Goal: Information Seeking & Learning: Learn about a topic

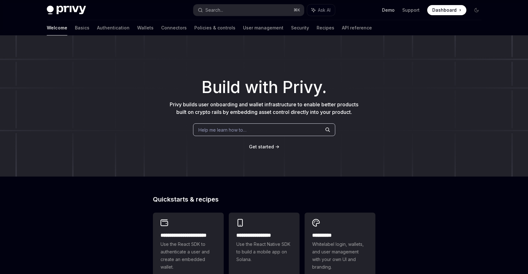
click at [395, 10] on link "Demo" at bounding box center [388, 10] width 13 height 6
click at [75, 30] on link "Basics" at bounding box center [82, 27] width 15 height 15
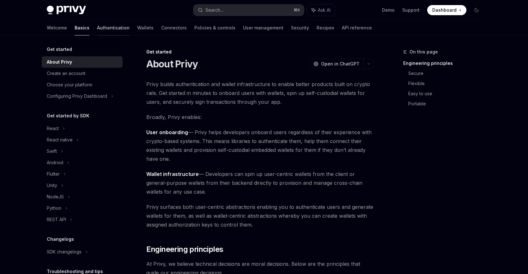
click at [97, 28] on link "Authentication" at bounding box center [113, 27] width 33 height 15
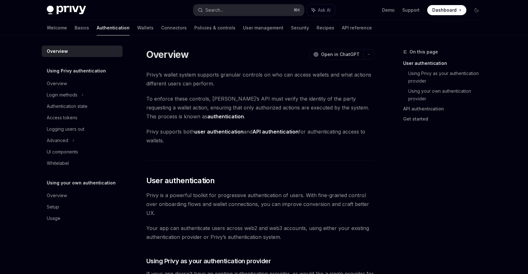
click at [124, 26] on div "Welcome Basics Authentication Wallets Connectors Policies & controls User manag…" at bounding box center [209, 27] width 325 height 15
click at [137, 27] on link "Wallets" at bounding box center [145, 27] width 16 height 15
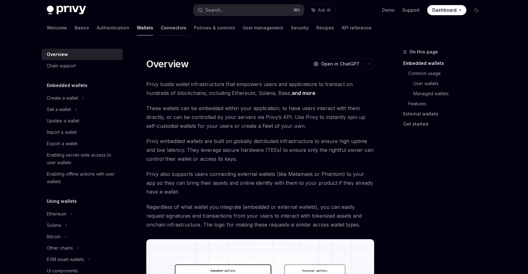
click at [161, 28] on link "Connectors" at bounding box center [174, 27] width 26 height 15
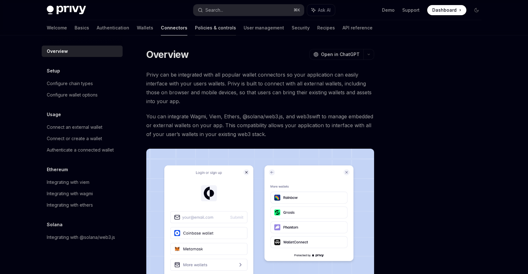
click at [195, 26] on link "Policies & controls" at bounding box center [215, 27] width 41 height 15
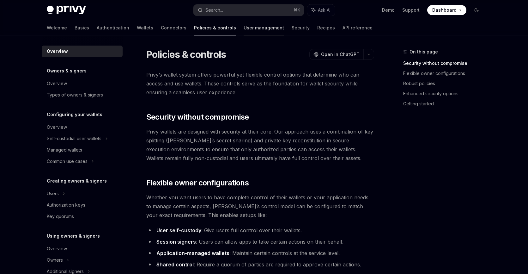
click at [244, 26] on link "User management" at bounding box center [264, 27] width 40 height 15
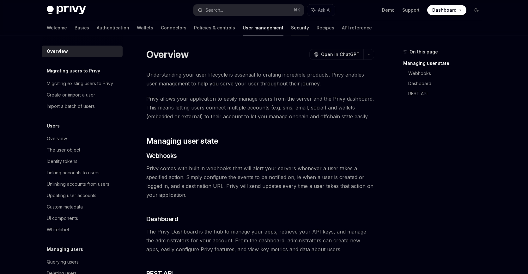
click at [291, 28] on link "Security" at bounding box center [300, 27] width 18 height 15
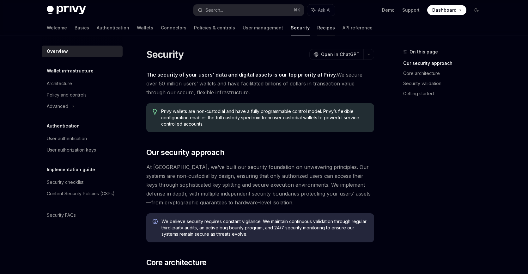
click at [318, 26] on link "Recipes" at bounding box center [327, 27] width 18 height 15
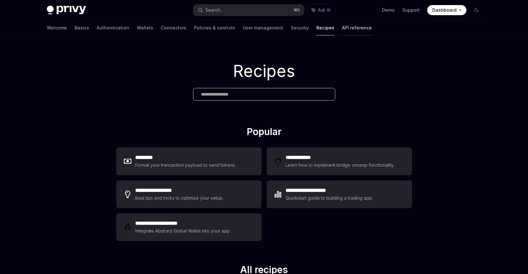
click at [342, 28] on link "API reference" at bounding box center [357, 27] width 30 height 15
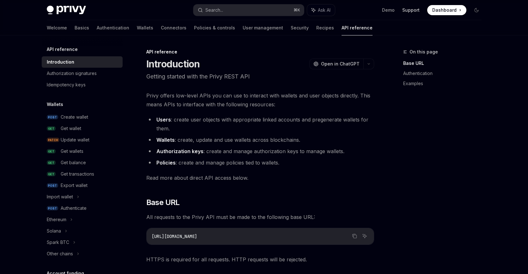
click at [416, 11] on link "Support" at bounding box center [411, 10] width 17 height 6
click at [75, 28] on link "Basics" at bounding box center [82, 27] width 15 height 15
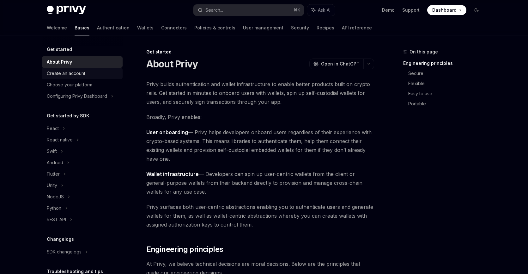
click at [78, 74] on div "Create an account" at bounding box center [66, 74] width 39 height 8
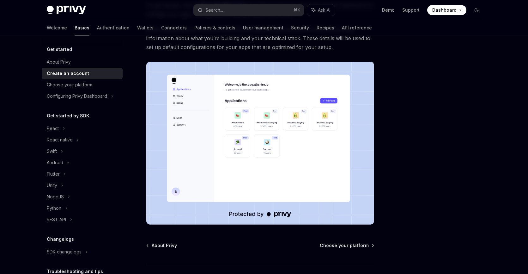
scroll to position [123, 0]
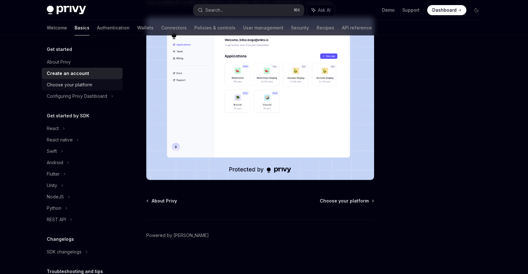
click at [76, 82] on div "Choose your platform" at bounding box center [70, 85] width 46 height 8
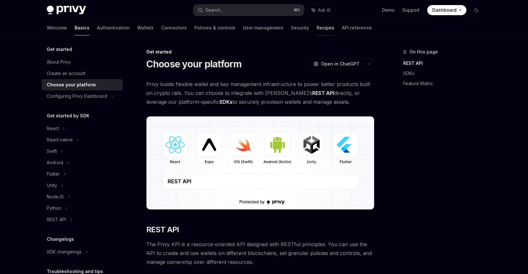
click at [317, 27] on link "Recipes" at bounding box center [326, 27] width 18 height 15
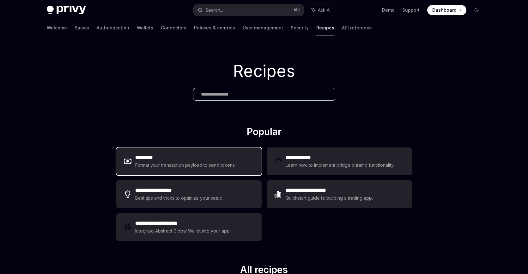
click at [197, 163] on div "Format your transaction payload to send tokens." at bounding box center [185, 165] width 101 height 8
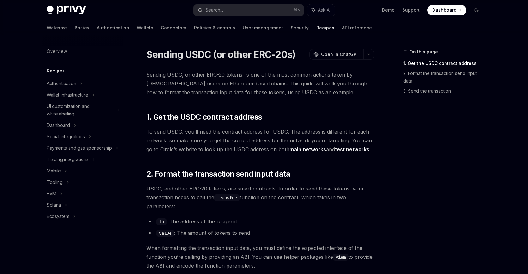
type textarea "*"
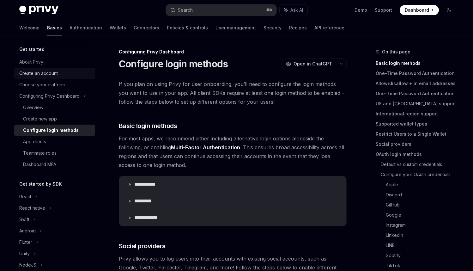
click at [48, 73] on div "Create an account" at bounding box center [38, 74] width 39 height 8
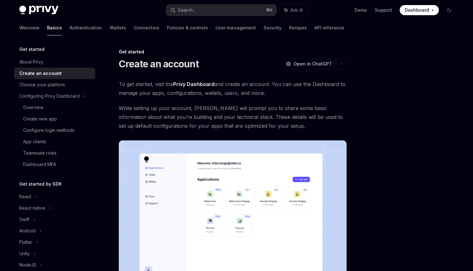
type textarea "*"
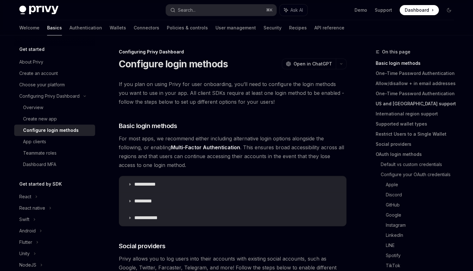
click at [386, 102] on link "US and Canada support" at bounding box center [417, 104] width 83 height 10
